Goal: Task Accomplishment & Management: Use online tool/utility

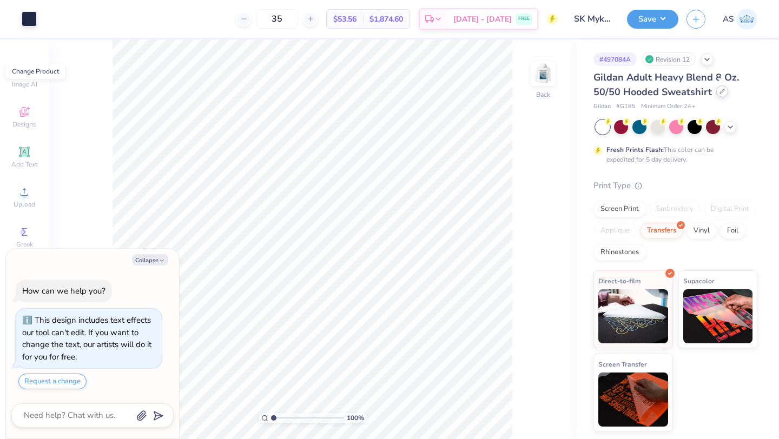
click at [511, 94] on icon at bounding box center [722, 91] width 5 height 5
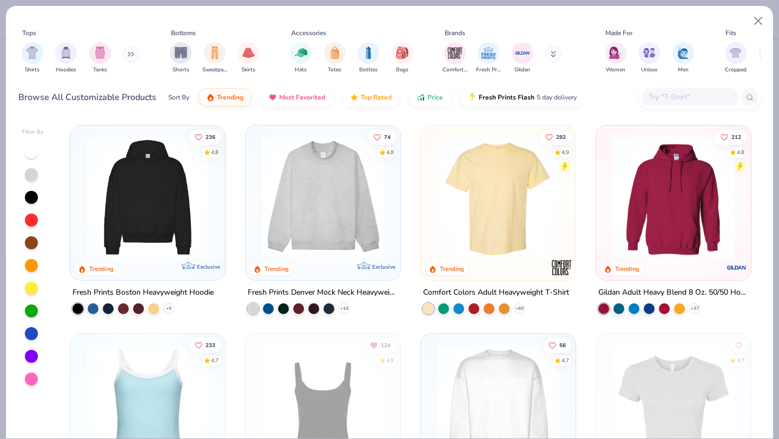
click at [511, 215] on img at bounding box center [498, 197] width 133 height 122
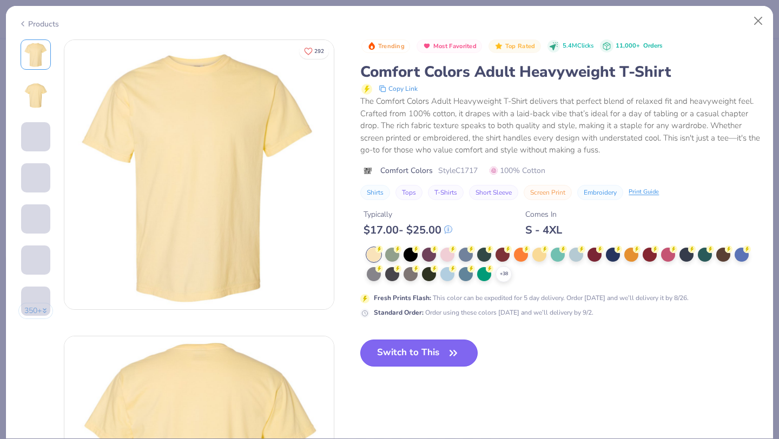
click at [427, 356] on button "Switch to This" at bounding box center [418, 353] width 117 height 27
click at [413, 353] on button "Switch to This" at bounding box center [418, 353] width 117 height 27
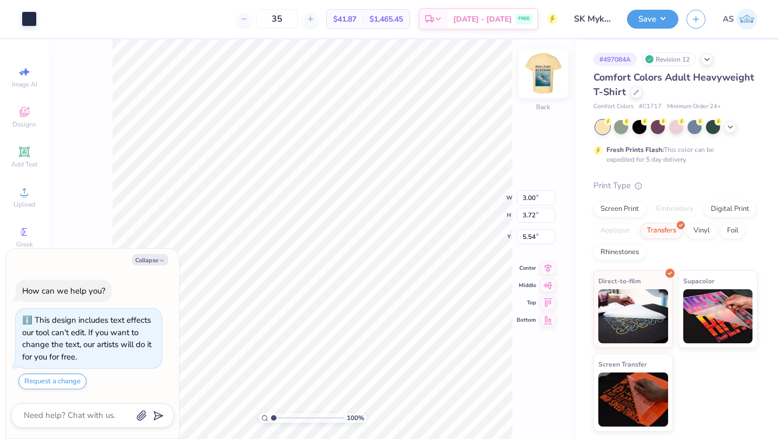
type textarea "x"
type input "2.63"
drag, startPoint x: 547, startPoint y: 76, endPoint x: 516, endPoint y: 88, distance: 33.3
click at [511, 76] on img at bounding box center [544, 74] width 22 height 22
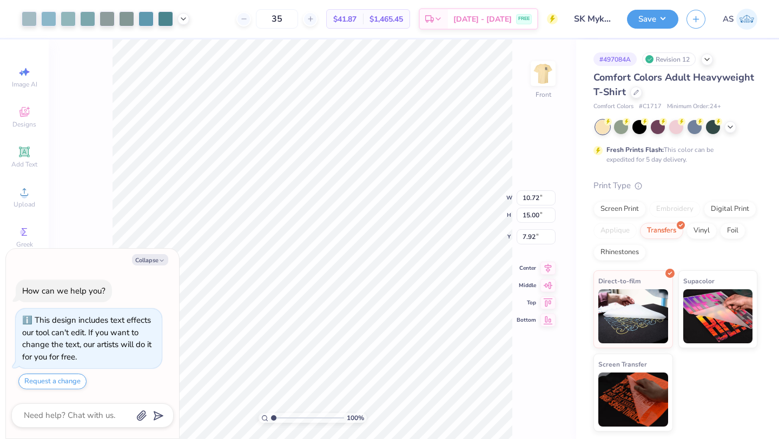
type textarea "x"
type input "3.86"
click at [511, 16] on button "Save" at bounding box center [652, 17] width 51 height 19
type textarea "x"
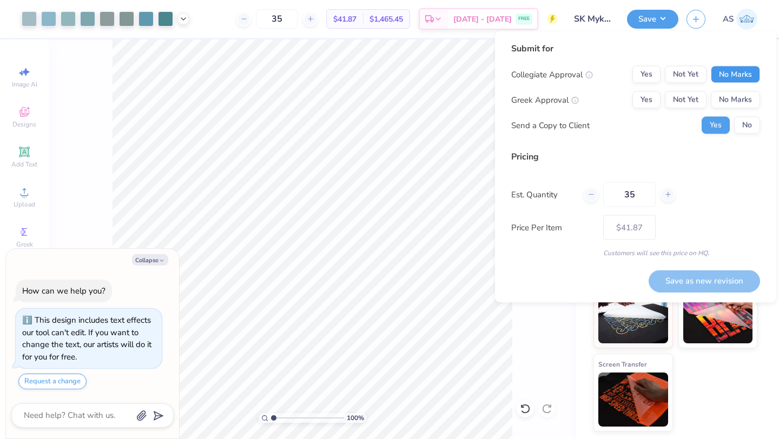
click at [511, 73] on button "No Marks" at bounding box center [735, 74] width 49 height 17
click at [511, 96] on button "Yes" at bounding box center [647, 99] width 28 height 17
click at [511, 279] on button "Save as new revision" at bounding box center [704, 281] width 111 height 22
type input "$41.87"
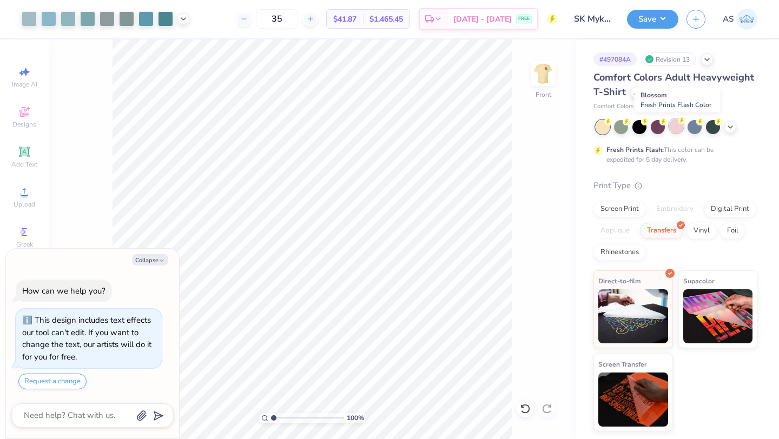
click at [511, 128] on div at bounding box center [676, 126] width 14 height 14
click at [511, 67] on img at bounding box center [543, 73] width 43 height 43
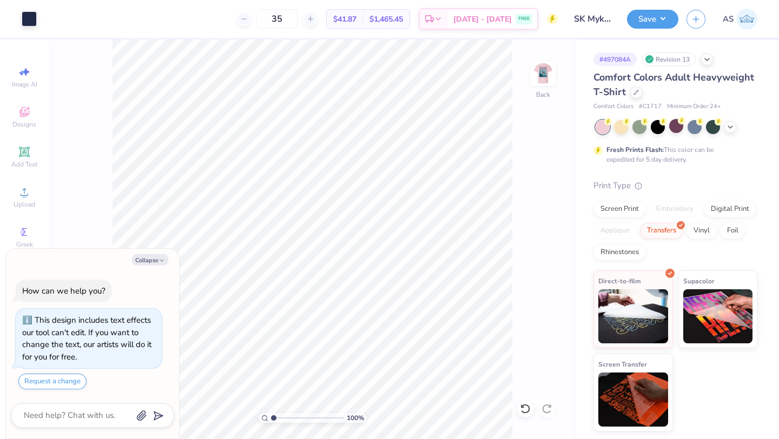
click at [511, 67] on img at bounding box center [544, 74] width 22 height 22
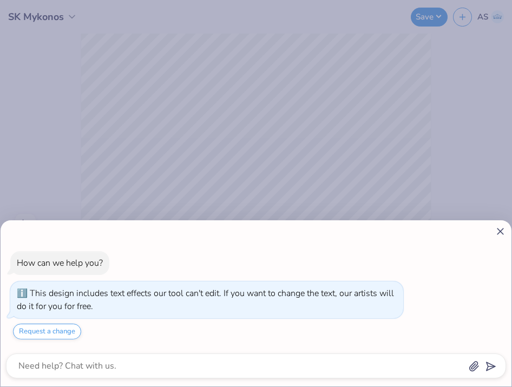
click at [179, 142] on div "How can we help you? This design includes text effects our tool can't edit. If …" at bounding box center [256, 193] width 512 height 387
type textarea "x"
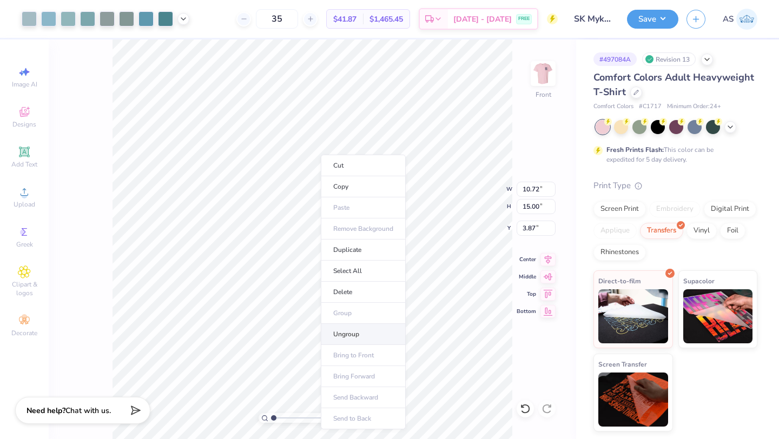
click at [350, 333] on li "Ungroup" at bounding box center [363, 334] width 85 height 21
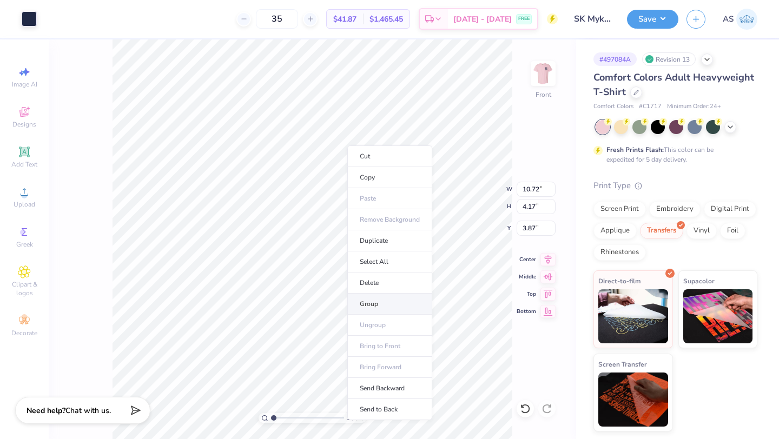
click at [376, 305] on li "Group" at bounding box center [389, 304] width 85 height 21
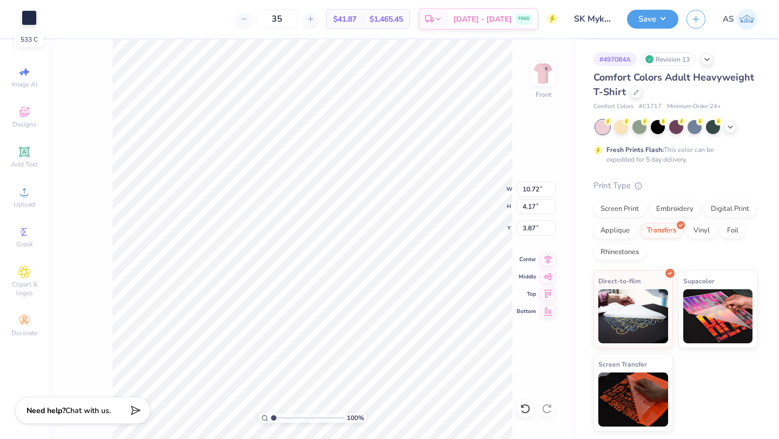
click at [27, 22] on div at bounding box center [29, 17] width 15 height 15
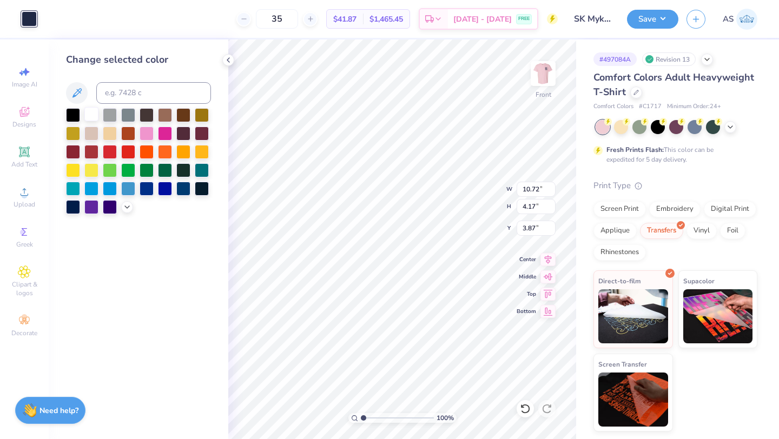
click at [90, 115] on div at bounding box center [91, 114] width 14 height 14
click at [92, 115] on div at bounding box center [91, 114] width 14 height 14
click at [28, 18] on div at bounding box center [29, 17] width 15 height 15
click at [28, 18] on div at bounding box center [29, 18] width 15 height 15
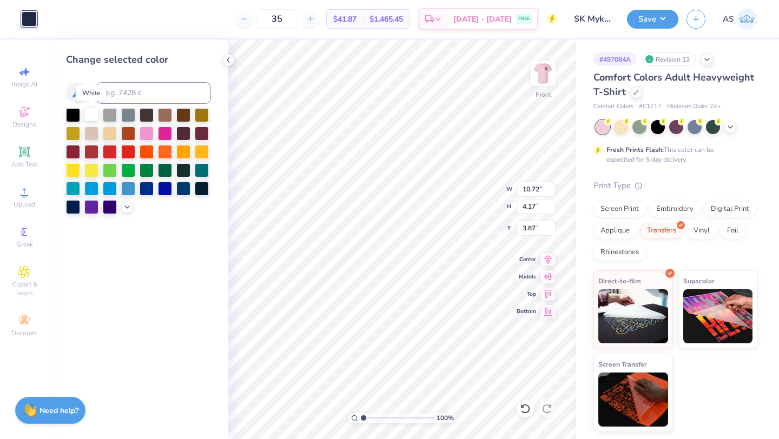
click at [90, 112] on div at bounding box center [91, 114] width 14 height 14
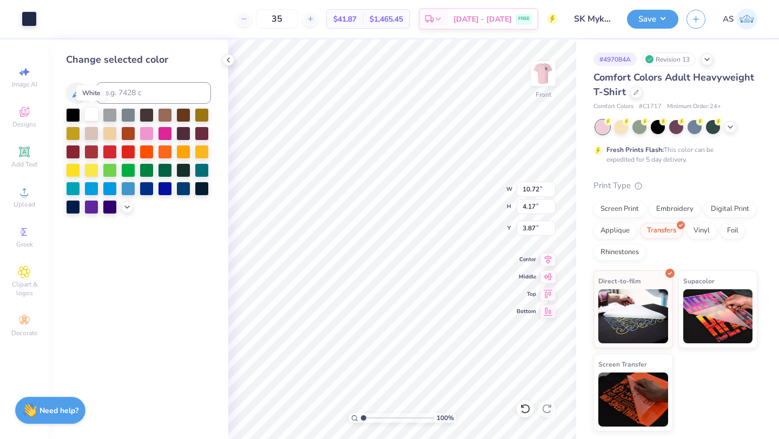
click at [90, 112] on div at bounding box center [91, 114] width 14 height 14
click at [227, 60] on polyline at bounding box center [228, 60] width 2 height 4
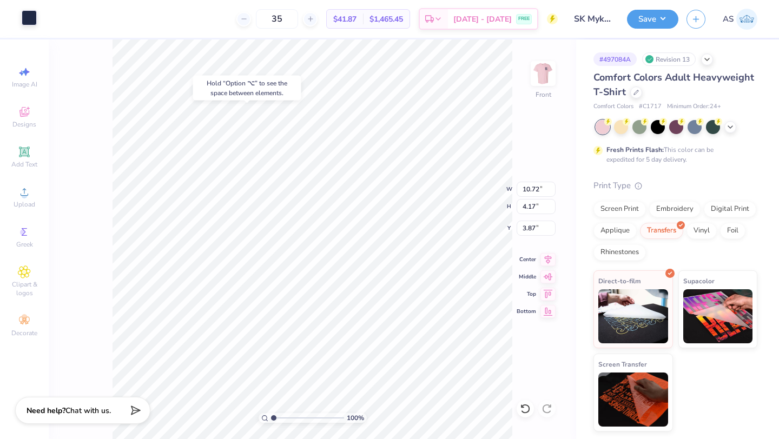
click at [28, 19] on div at bounding box center [29, 17] width 15 height 15
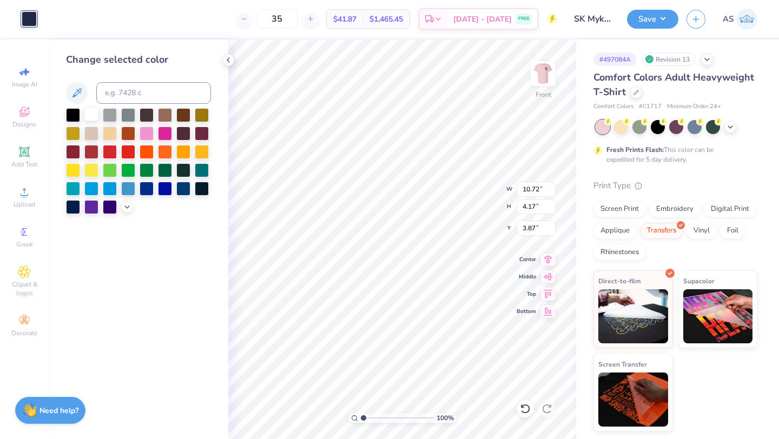
click at [93, 116] on div at bounding box center [91, 114] width 14 height 14
click at [511, 69] on img at bounding box center [543, 73] width 43 height 43
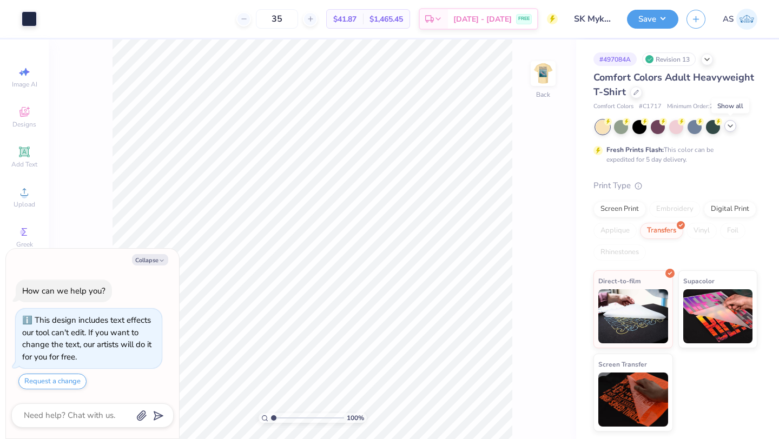
click at [511, 125] on polyline at bounding box center [730, 126] width 4 height 2
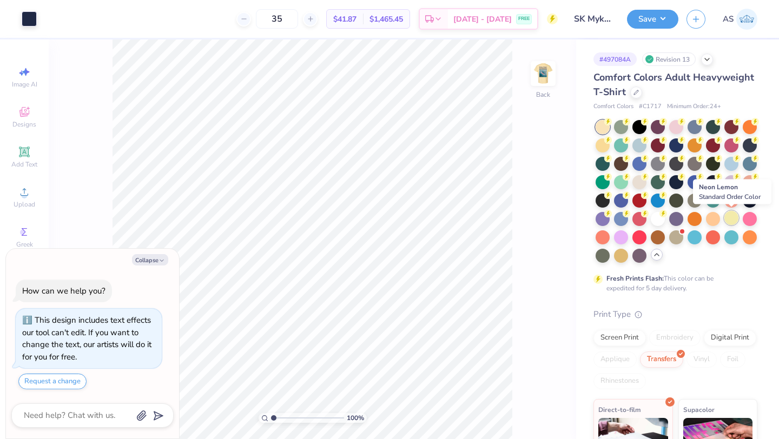
click at [511, 219] on div at bounding box center [732, 218] width 14 height 14
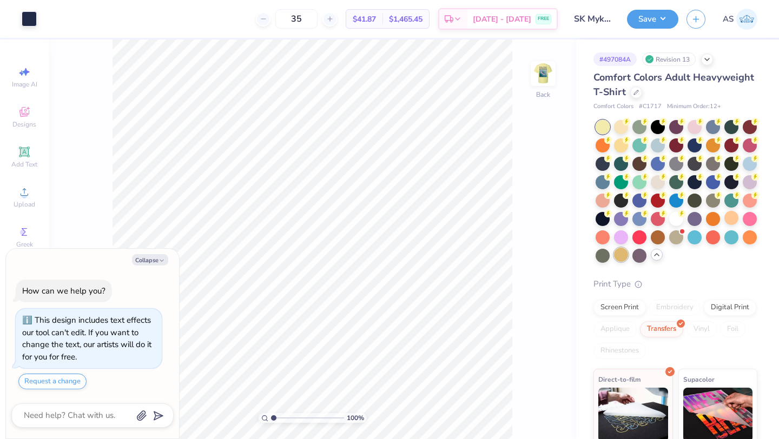
click at [511, 255] on div at bounding box center [621, 255] width 14 height 14
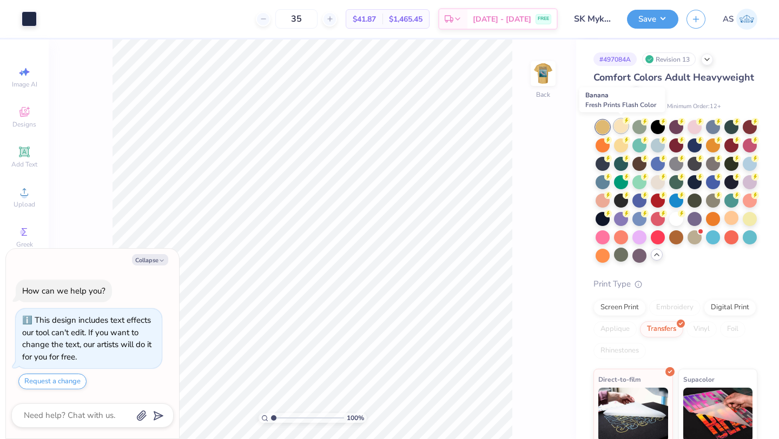
click at [511, 124] on div at bounding box center [621, 126] width 14 height 14
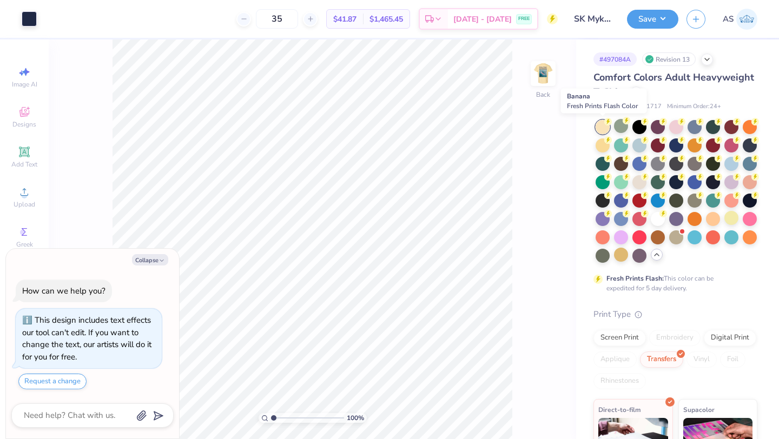
click at [511, 128] on div at bounding box center [603, 127] width 14 height 14
click at [511, 144] on div at bounding box center [603, 144] width 14 height 14
click at [511, 127] on div at bounding box center [603, 127] width 14 height 14
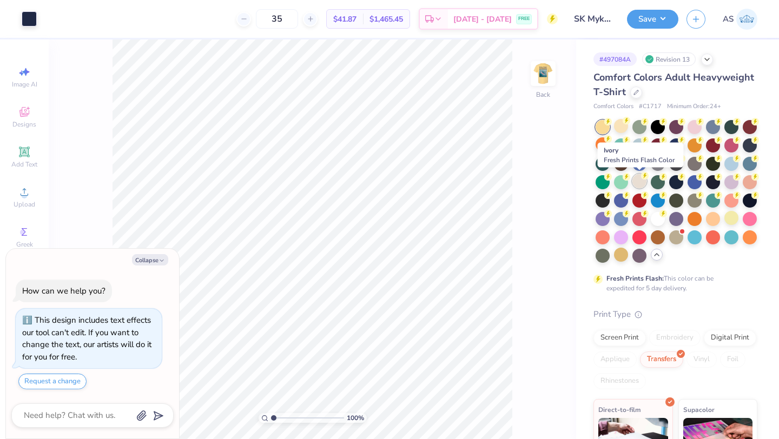
click at [511, 180] on div at bounding box center [640, 181] width 14 height 14
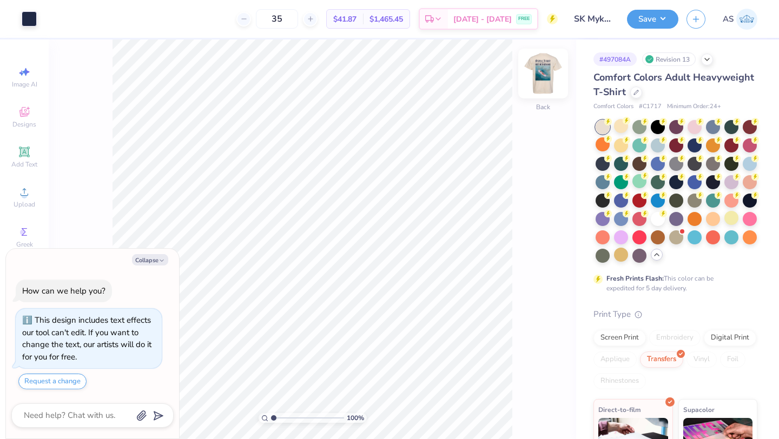
click at [511, 74] on img at bounding box center [543, 73] width 43 height 43
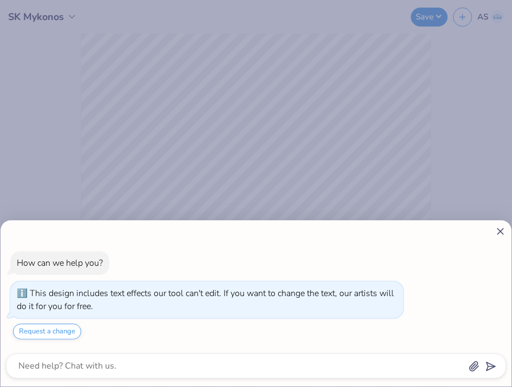
click at [182, 162] on div "How can we help you? This design includes text effects our tool can't edit. If …" at bounding box center [256, 193] width 512 height 387
type textarea "x"
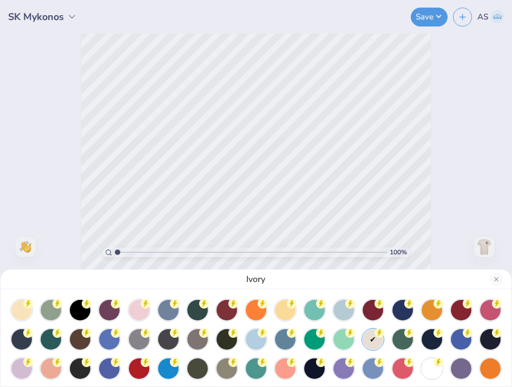
click at [481, 246] on div "Ivory" at bounding box center [256, 193] width 512 height 387
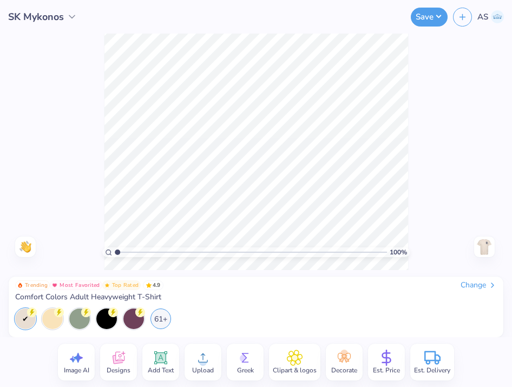
click at [481, 246] on img at bounding box center [484, 246] width 17 height 17
